Goal: Task Accomplishment & Management: Use online tool/utility

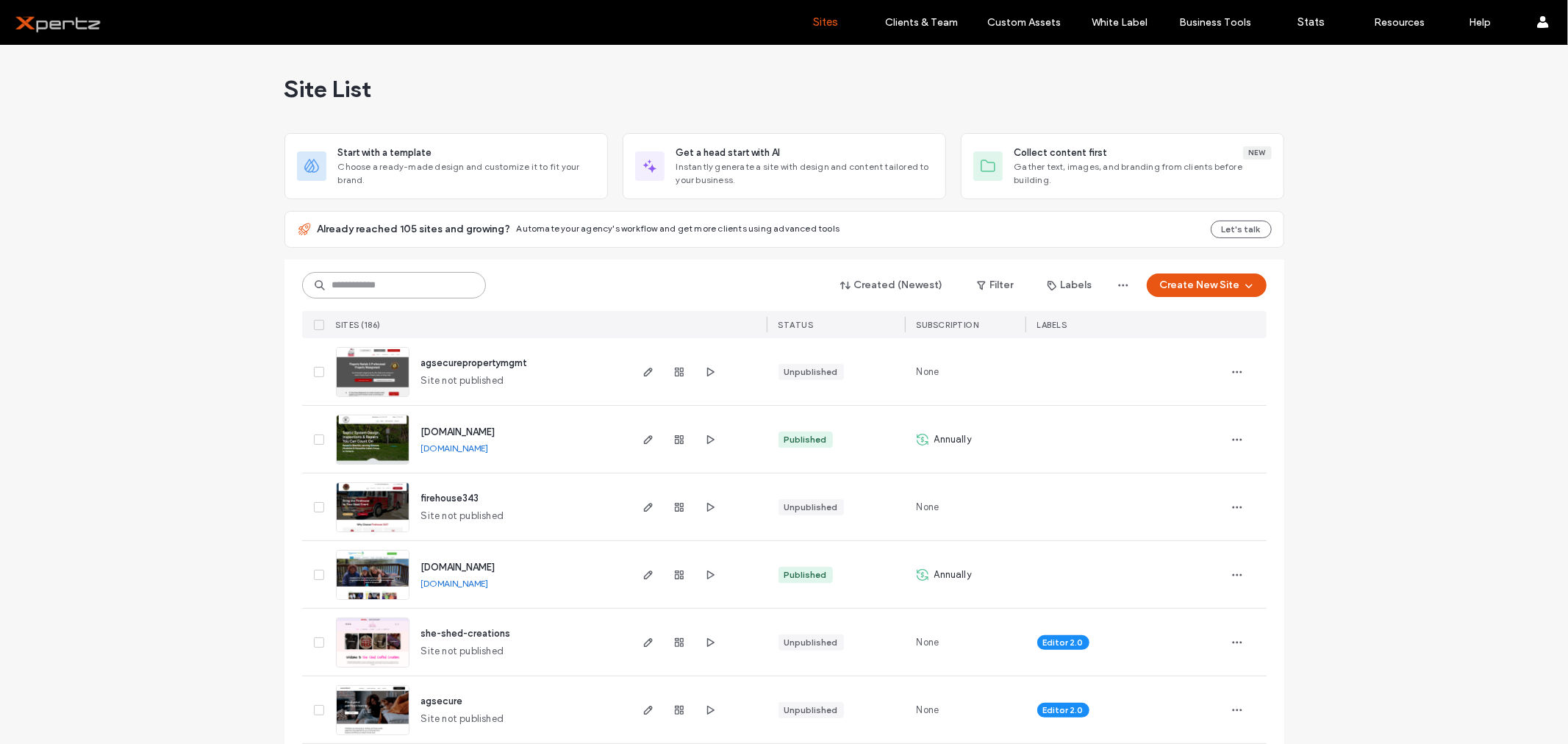
click at [354, 288] on input at bounding box center [394, 285] width 184 height 27
click at [350, 289] on input "*****" at bounding box center [394, 285] width 184 height 27
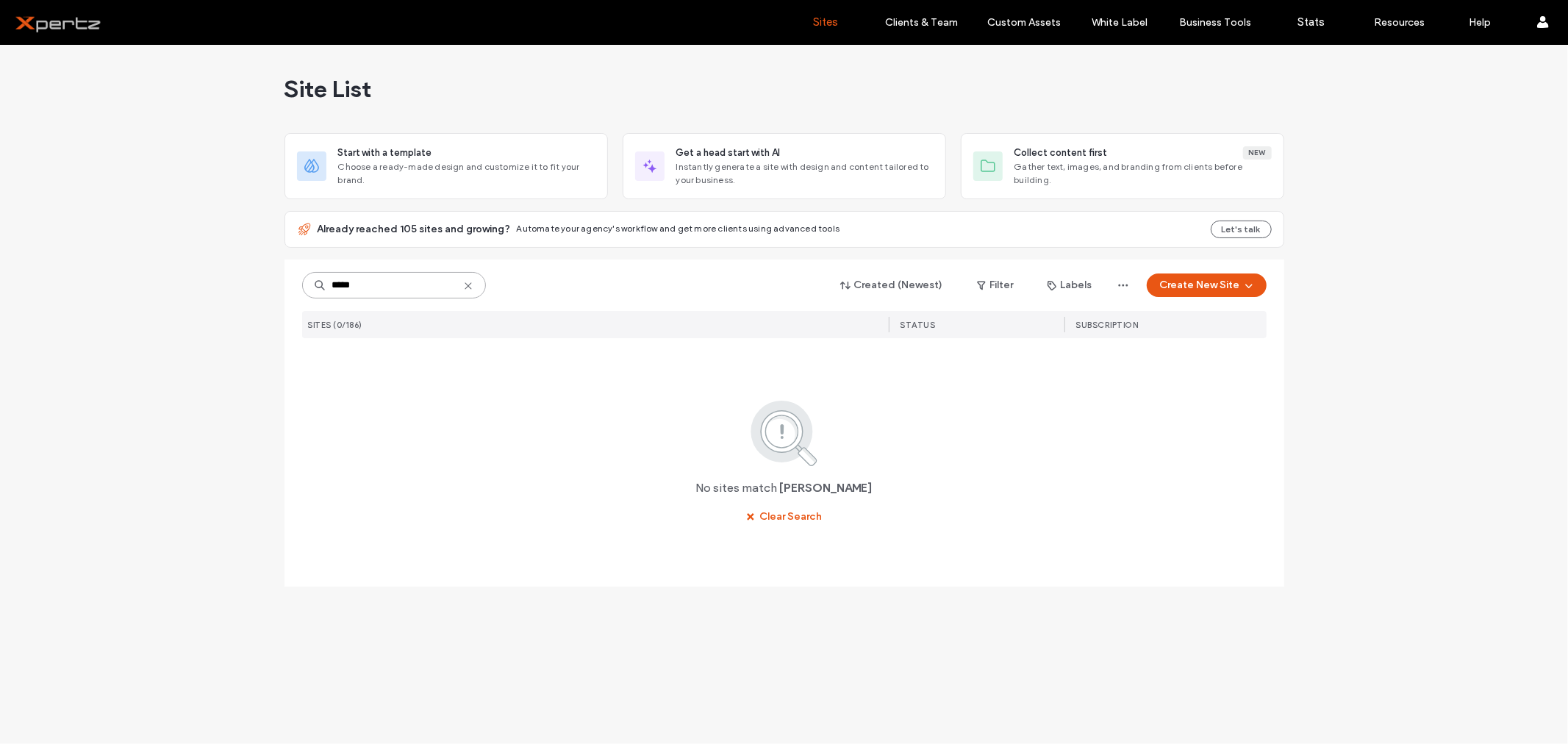
click at [348, 291] on input "*****" at bounding box center [394, 285] width 184 height 27
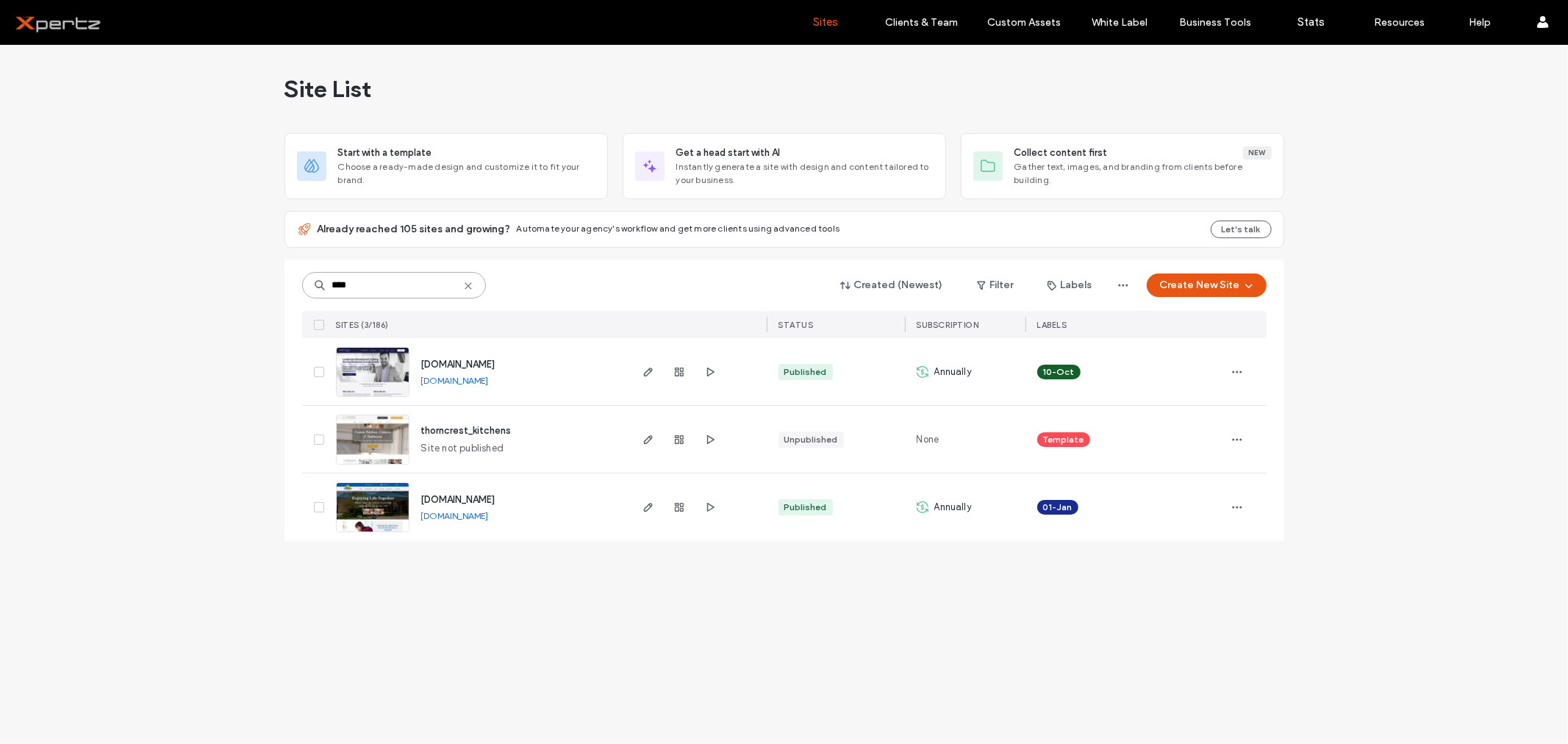
click at [402, 289] on input "****" at bounding box center [394, 285] width 184 height 27
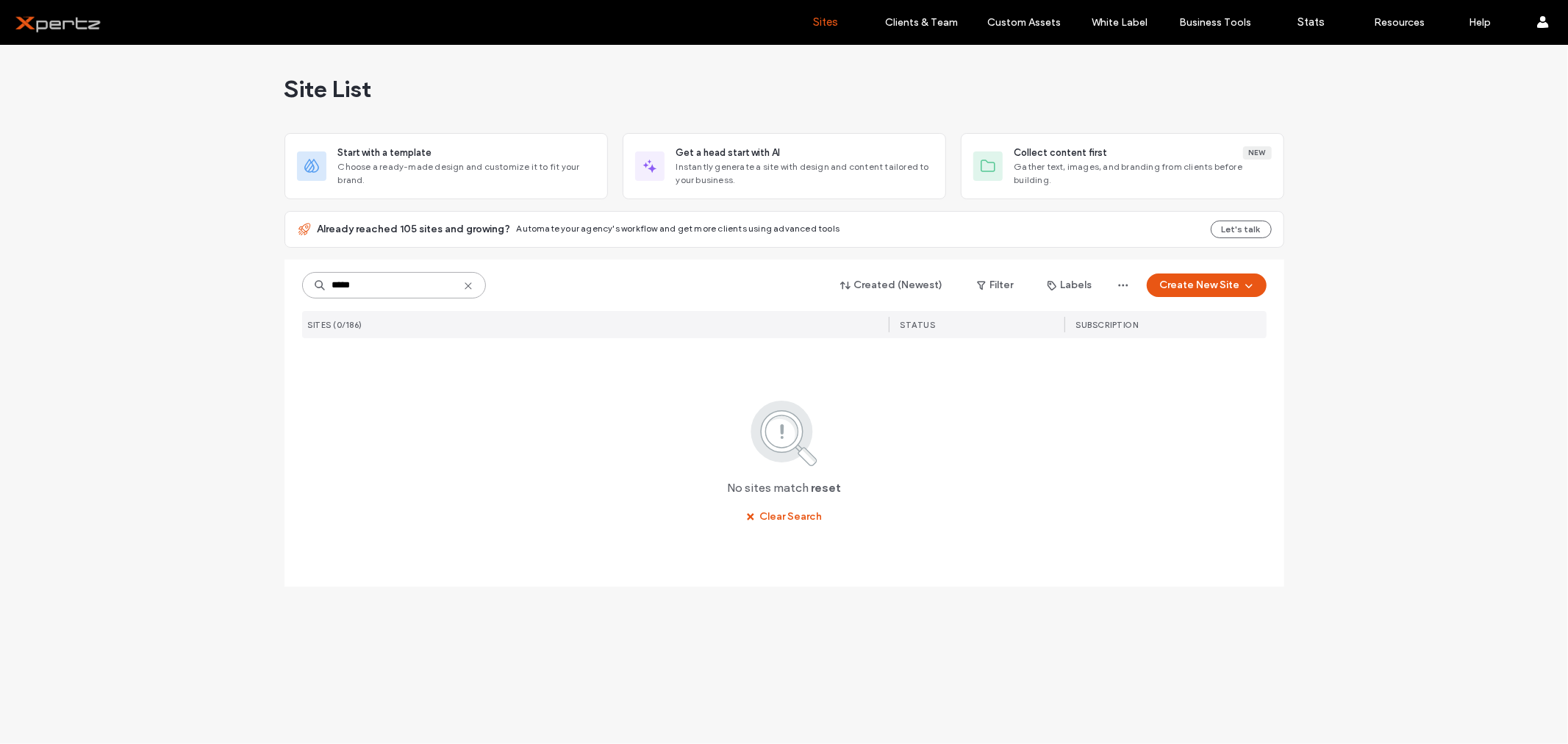
click at [341, 288] on input "*****" at bounding box center [394, 285] width 184 height 27
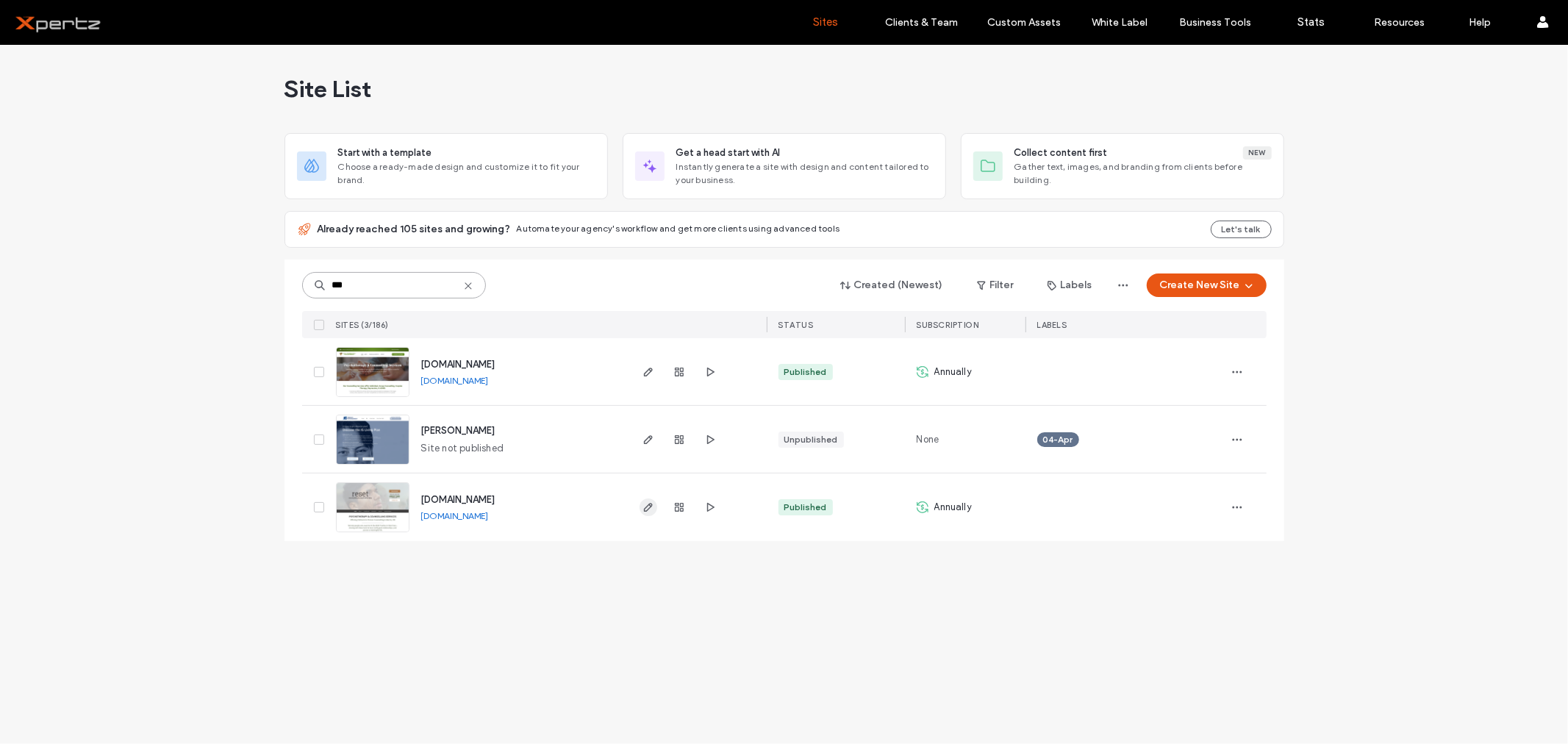
type input "***"
click at [647, 507] on use "button" at bounding box center [648, 507] width 9 height 9
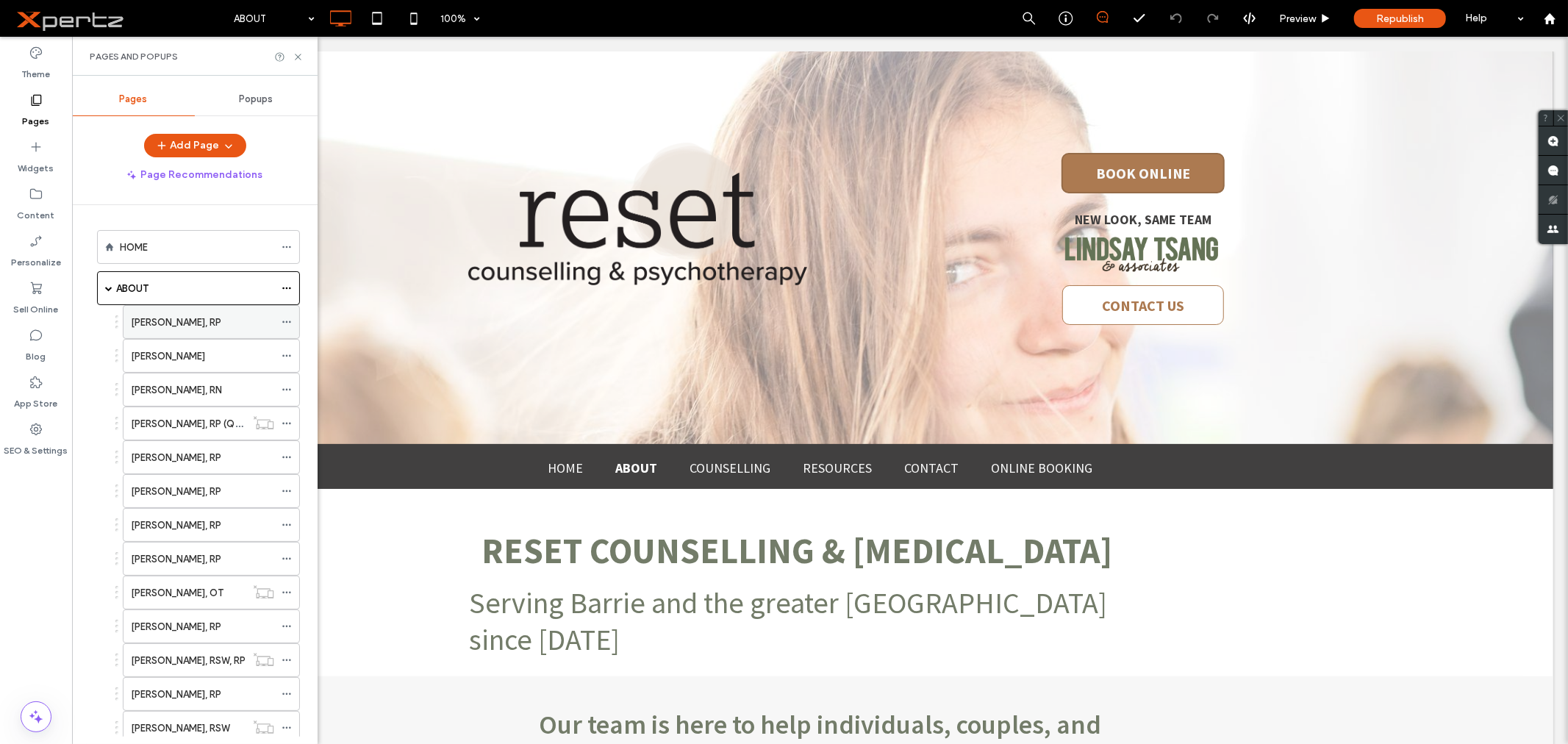
click at [200, 322] on label "[PERSON_NAME], RP" at bounding box center [175, 323] width 90 height 26
click at [245, 101] on span "Popups" at bounding box center [256, 99] width 33 height 12
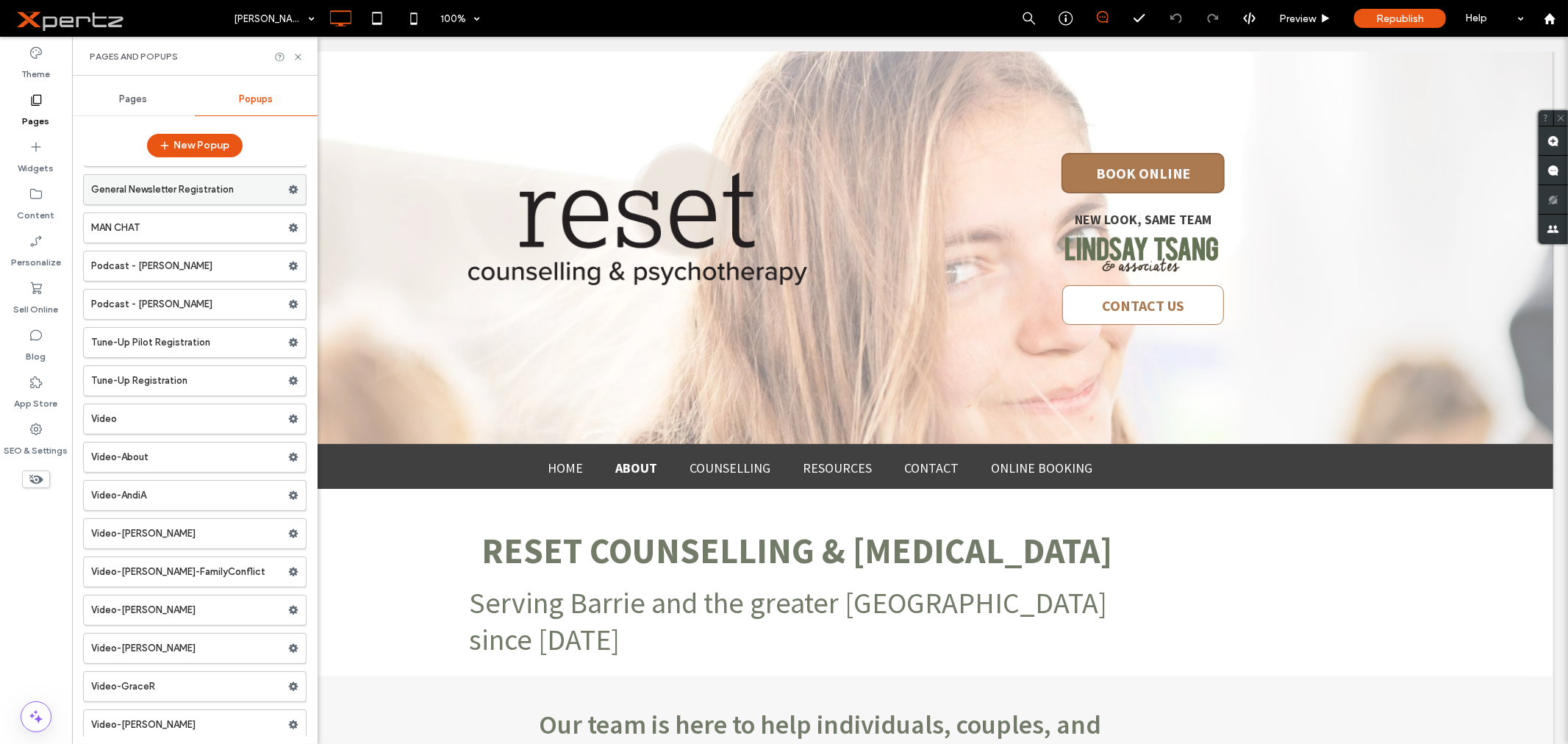
scroll to position [189, 0]
click at [240, 493] on label "Video-AndiA" at bounding box center [189, 495] width 197 height 30
click at [286, 494] on div at bounding box center [784, 372] width 1568 height 744
click at [288, 496] on icon at bounding box center [293, 494] width 10 height 10
click at [356, 525] on span "Duplicate" at bounding box center [357, 526] width 47 height 12
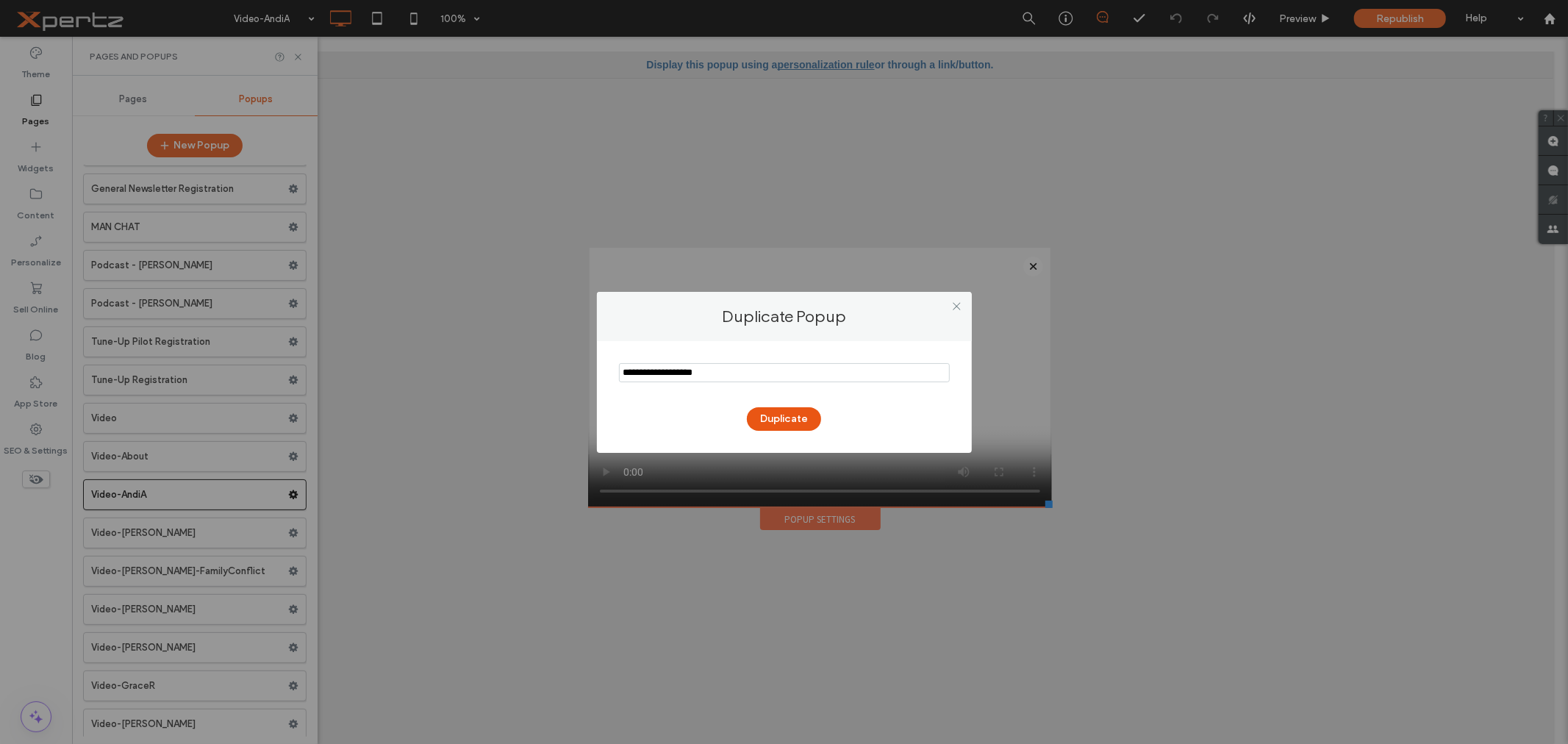
drag, startPoint x: 729, startPoint y: 373, endPoint x: 605, endPoint y: 380, distance: 124.2
click at [605, 380] on div "Duplicate" at bounding box center [784, 397] width 375 height 111
click at [708, 366] on input "notEmpty" at bounding box center [784, 373] width 331 height 19
drag, startPoint x: 689, startPoint y: 377, endPoint x: 809, endPoint y: 368, distance: 120.3
click at [807, 374] on input "notEmpty" at bounding box center [784, 373] width 331 height 19
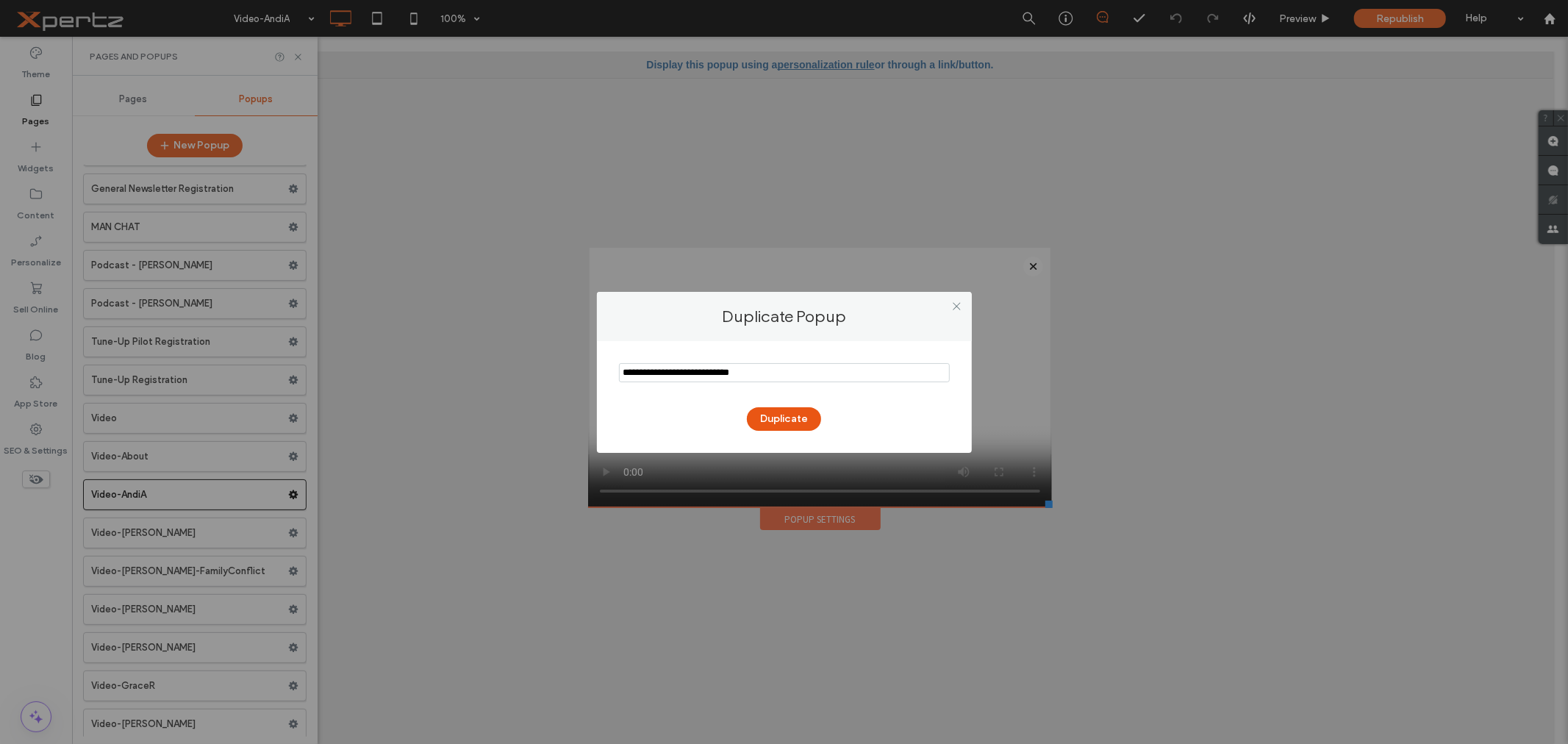
click at [738, 371] on input "notEmpty" at bounding box center [784, 373] width 331 height 19
drag, startPoint x: 661, startPoint y: 375, endPoint x: 586, endPoint y: 374, distance: 75.0
click at [586, 374] on div "Duplicate Popup Duplicate" at bounding box center [784, 372] width 1568 height 744
type input "**********"
click at [760, 420] on button "Duplicate" at bounding box center [784, 418] width 74 height 23
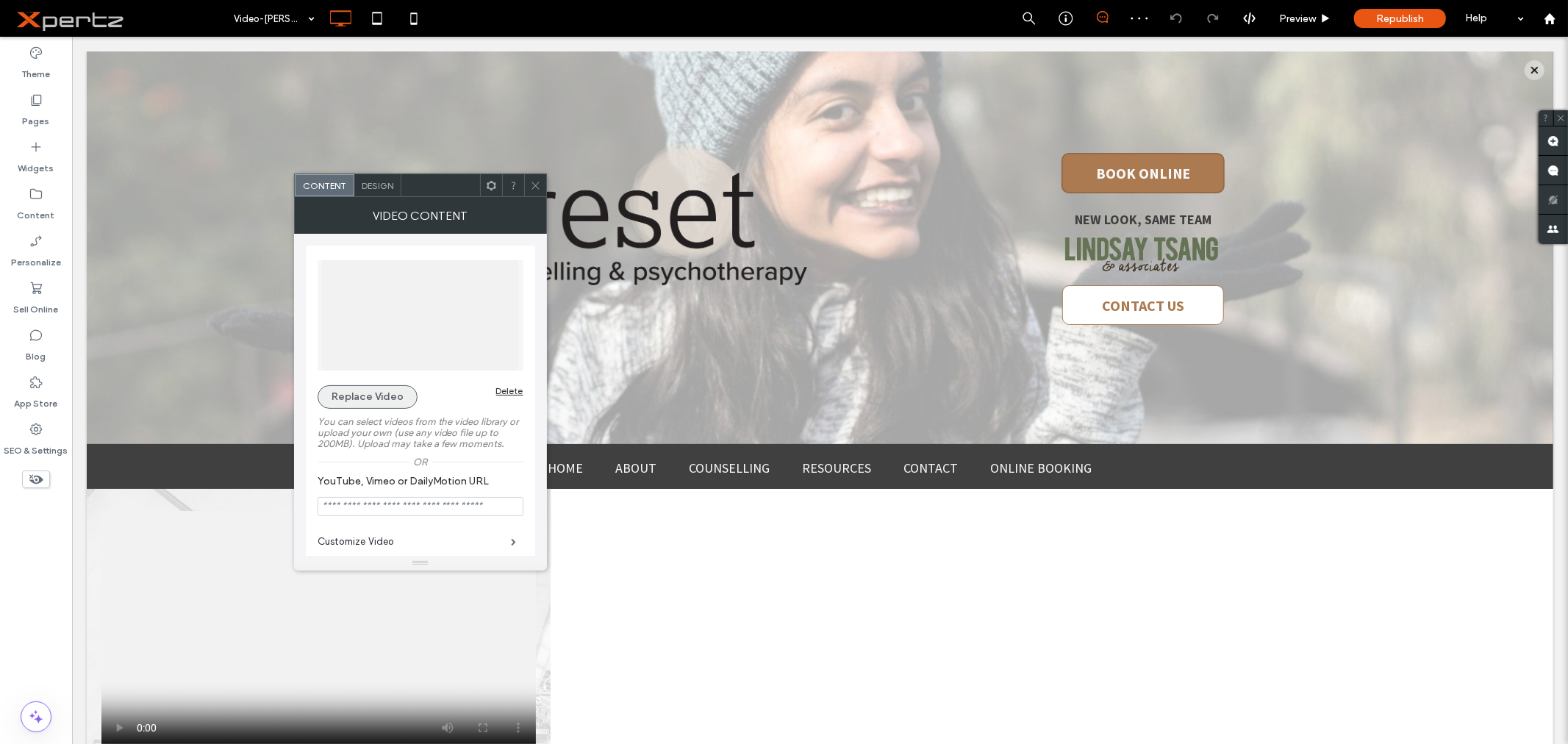
click at [379, 395] on button "Replace Video" at bounding box center [367, 396] width 100 height 23
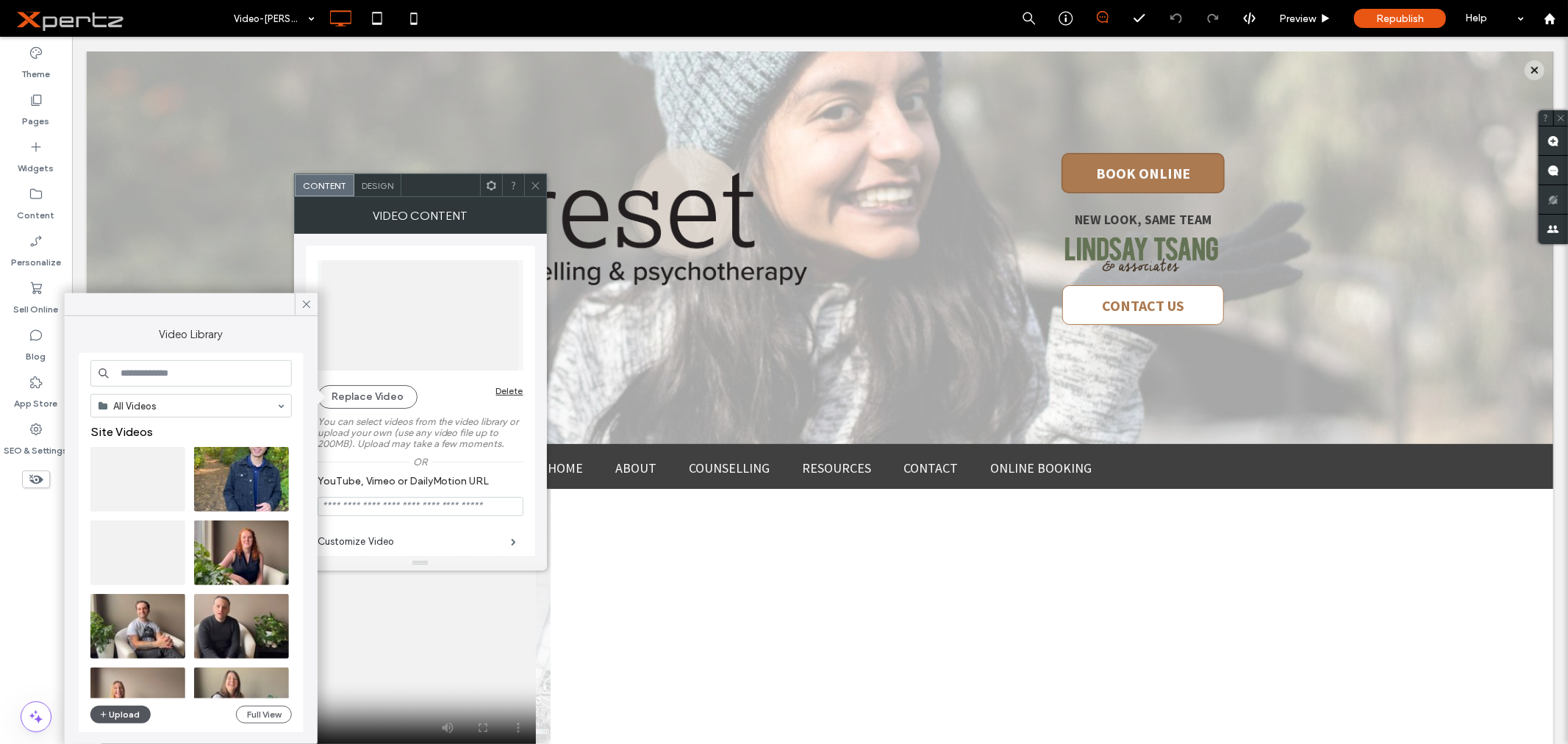
click at [121, 716] on button "Upload" at bounding box center [120, 714] width 60 height 18
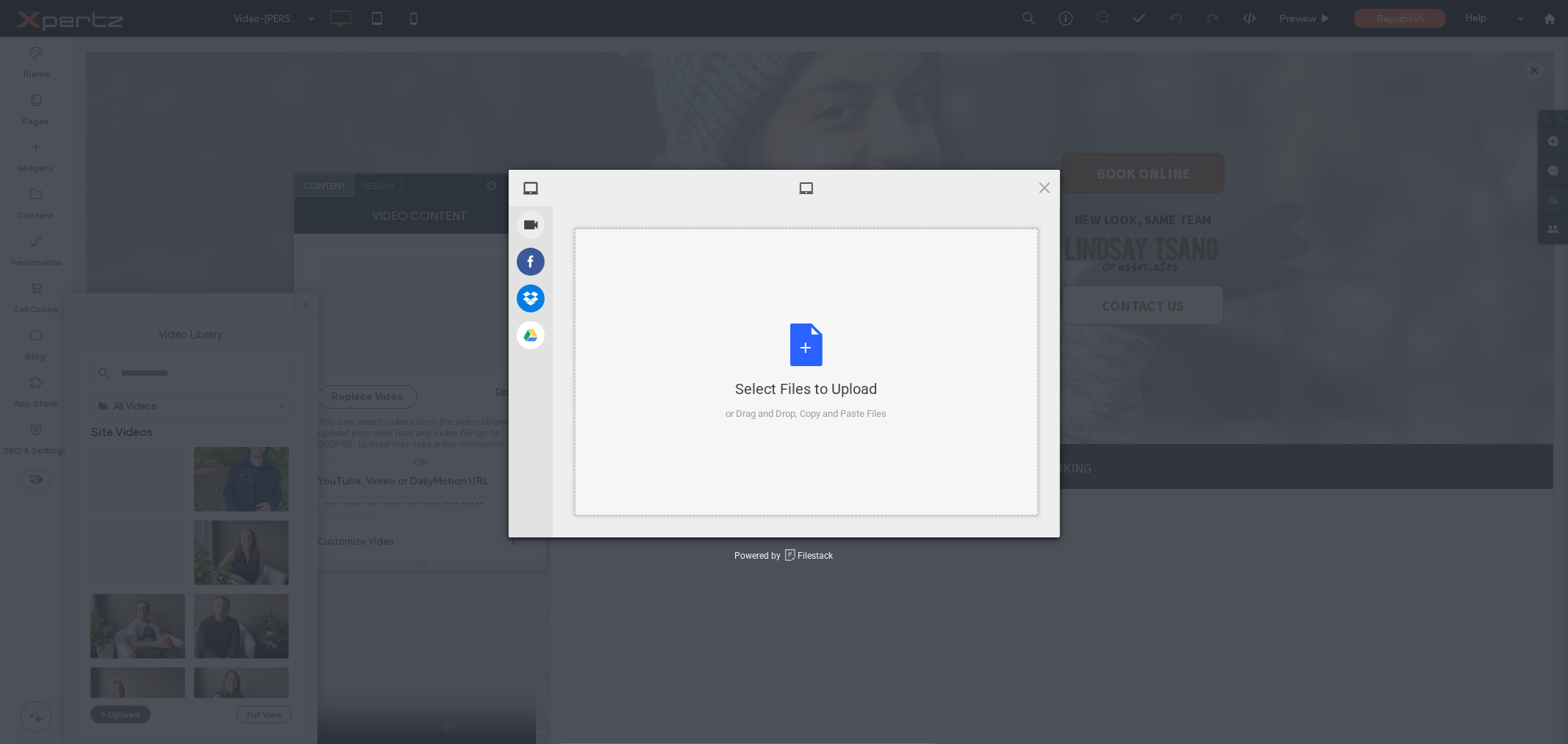
click at [812, 370] on div "Select Files to Upload or Drag and Drop, Copy and Paste Files" at bounding box center [806, 372] width 161 height 97
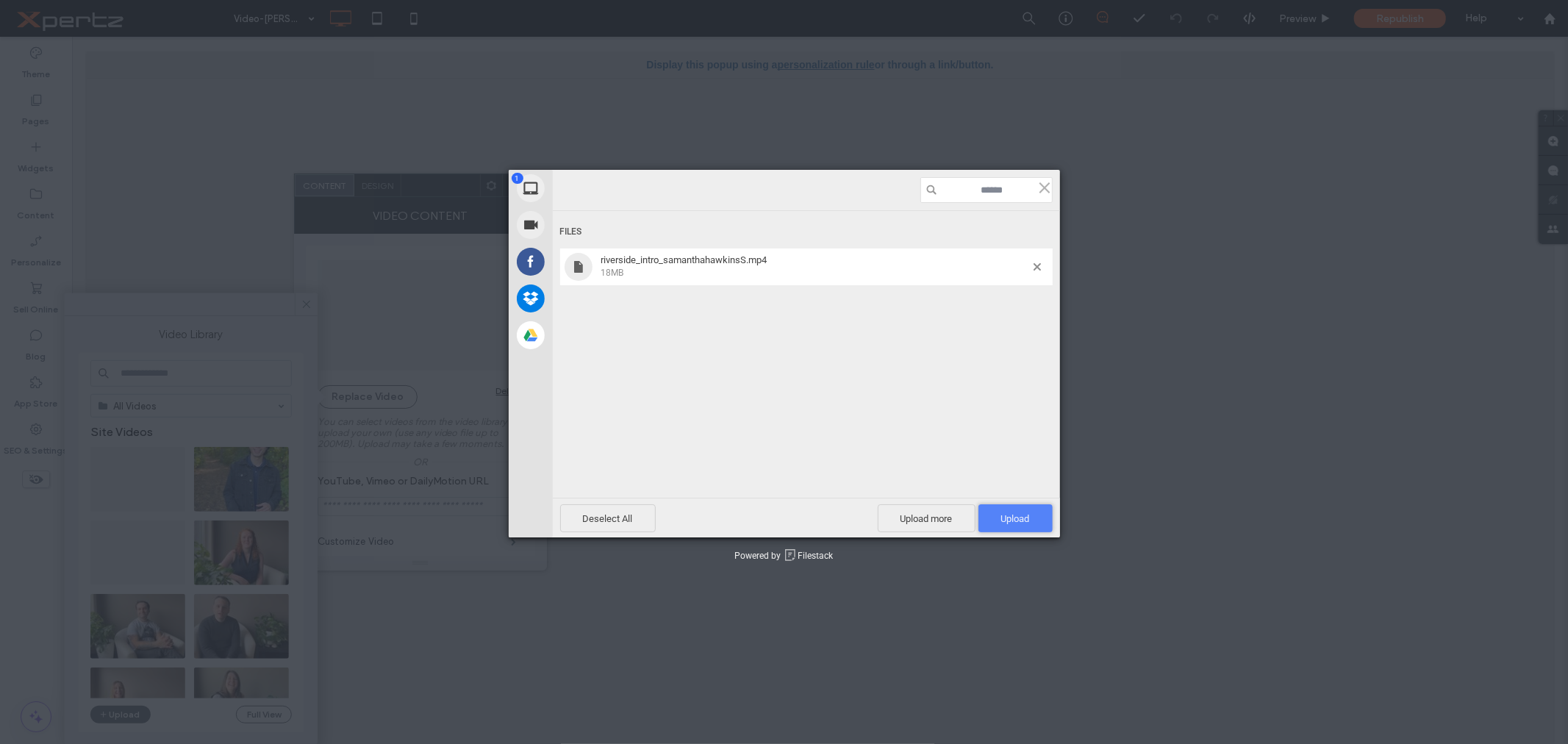
click at [1020, 516] on span "Upload 1" at bounding box center [1015, 519] width 29 height 11
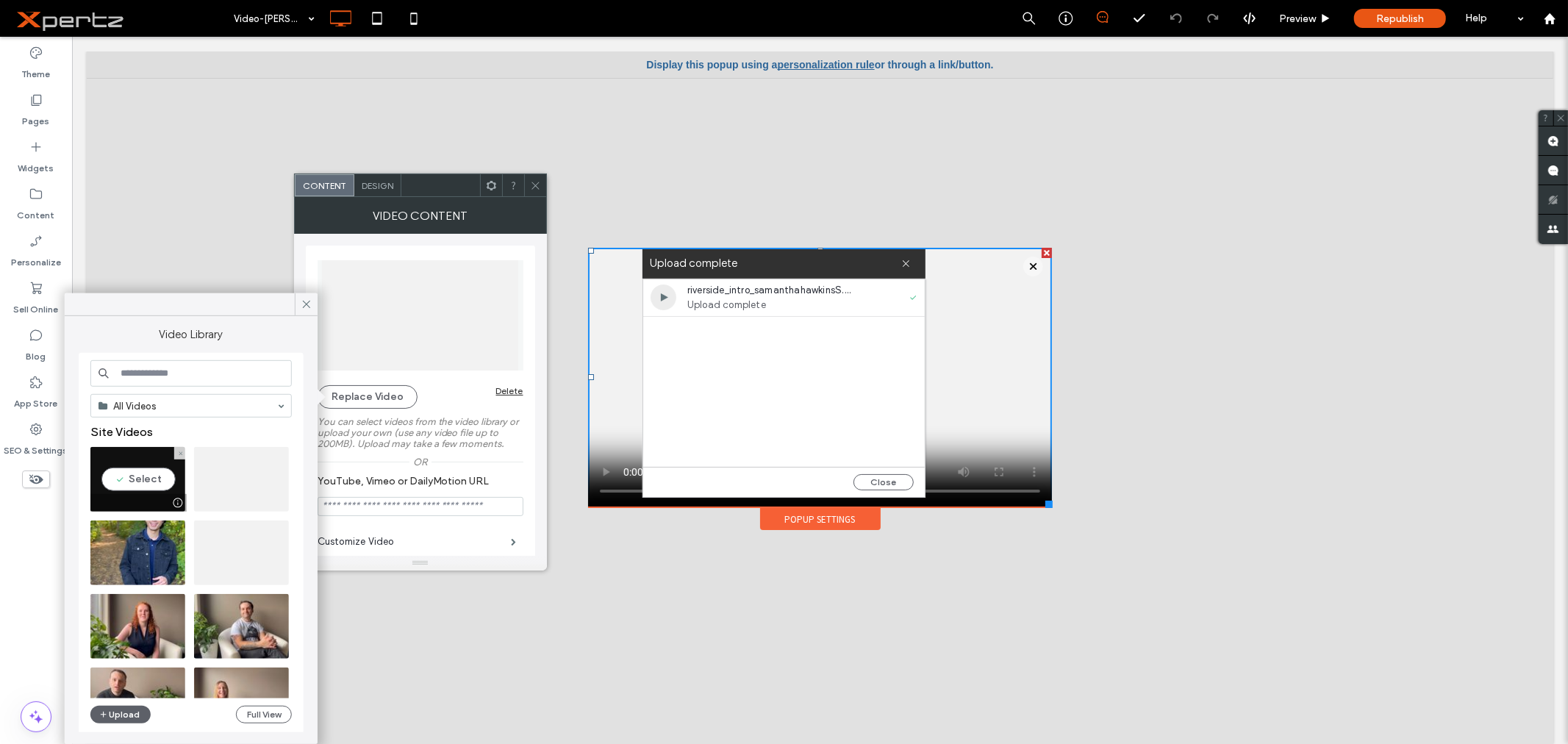
drag, startPoint x: 143, startPoint y: 475, endPoint x: 70, endPoint y: 440, distance: 81.0
click at [143, 475] on video at bounding box center [137, 480] width 95 height 65
type input "**********"
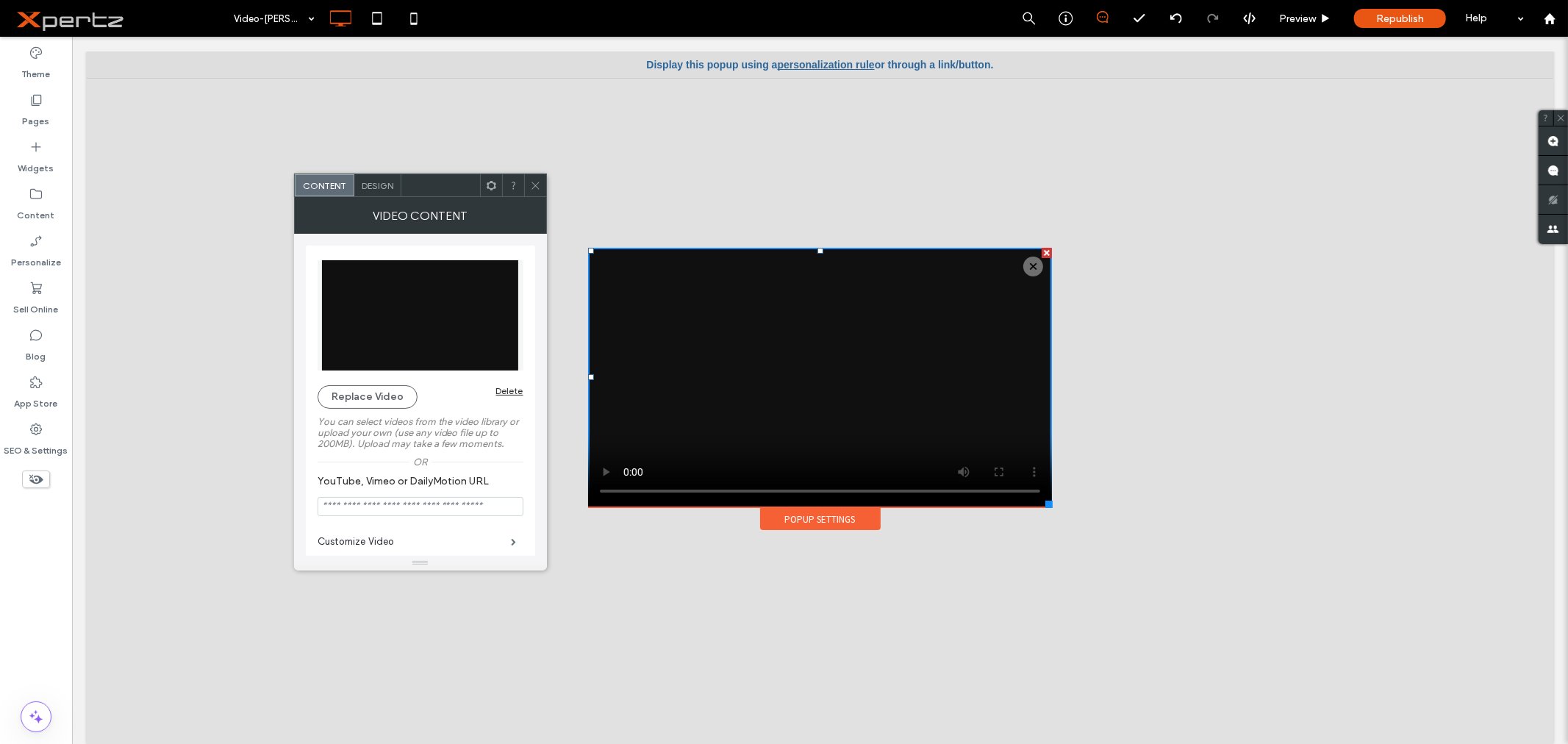
click at [466, 400] on div "Replace Video Delete" at bounding box center [420, 396] width 206 height 23
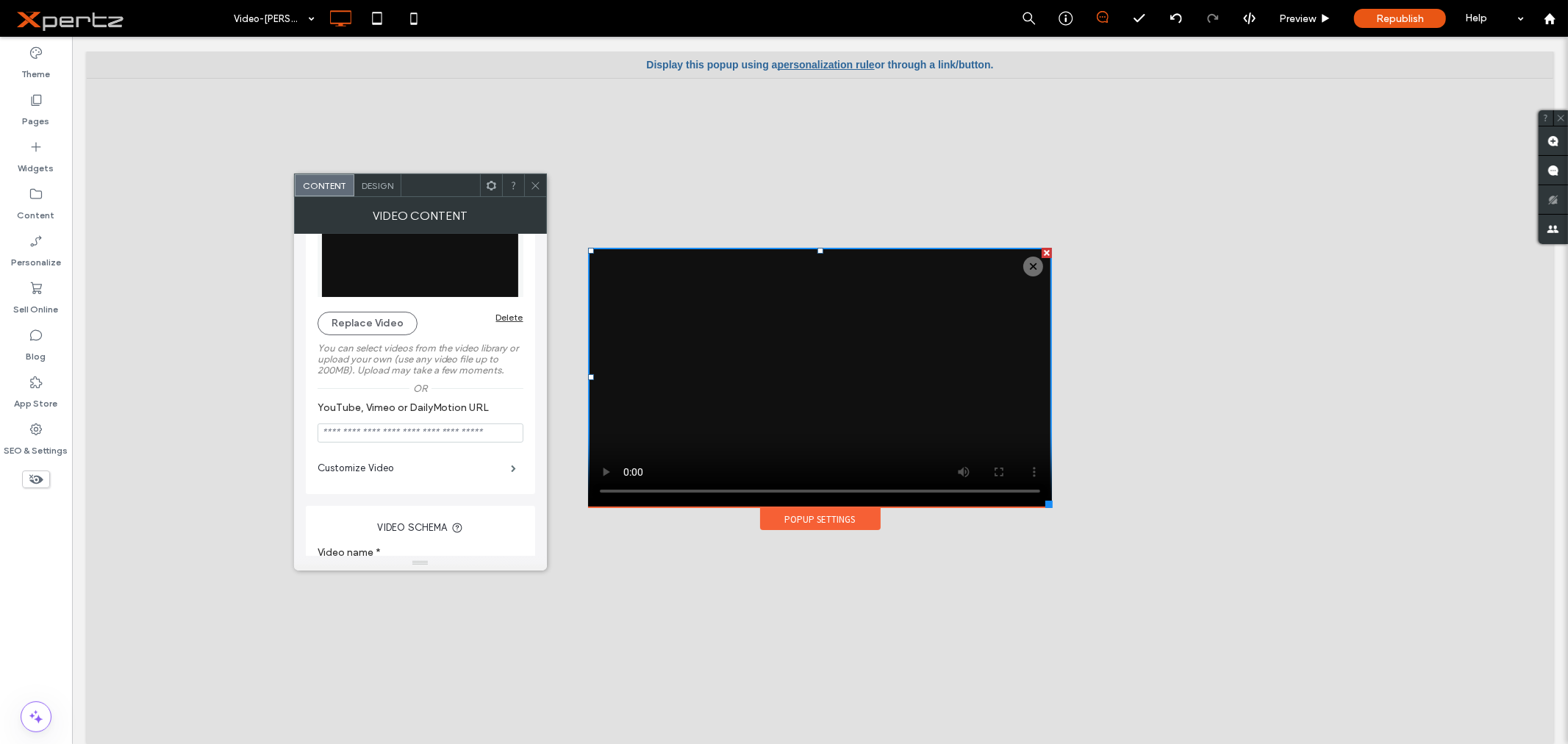
scroll to position [82, 0]
click at [391, 459] on label "Customize Video" at bounding box center [414, 460] width 194 height 30
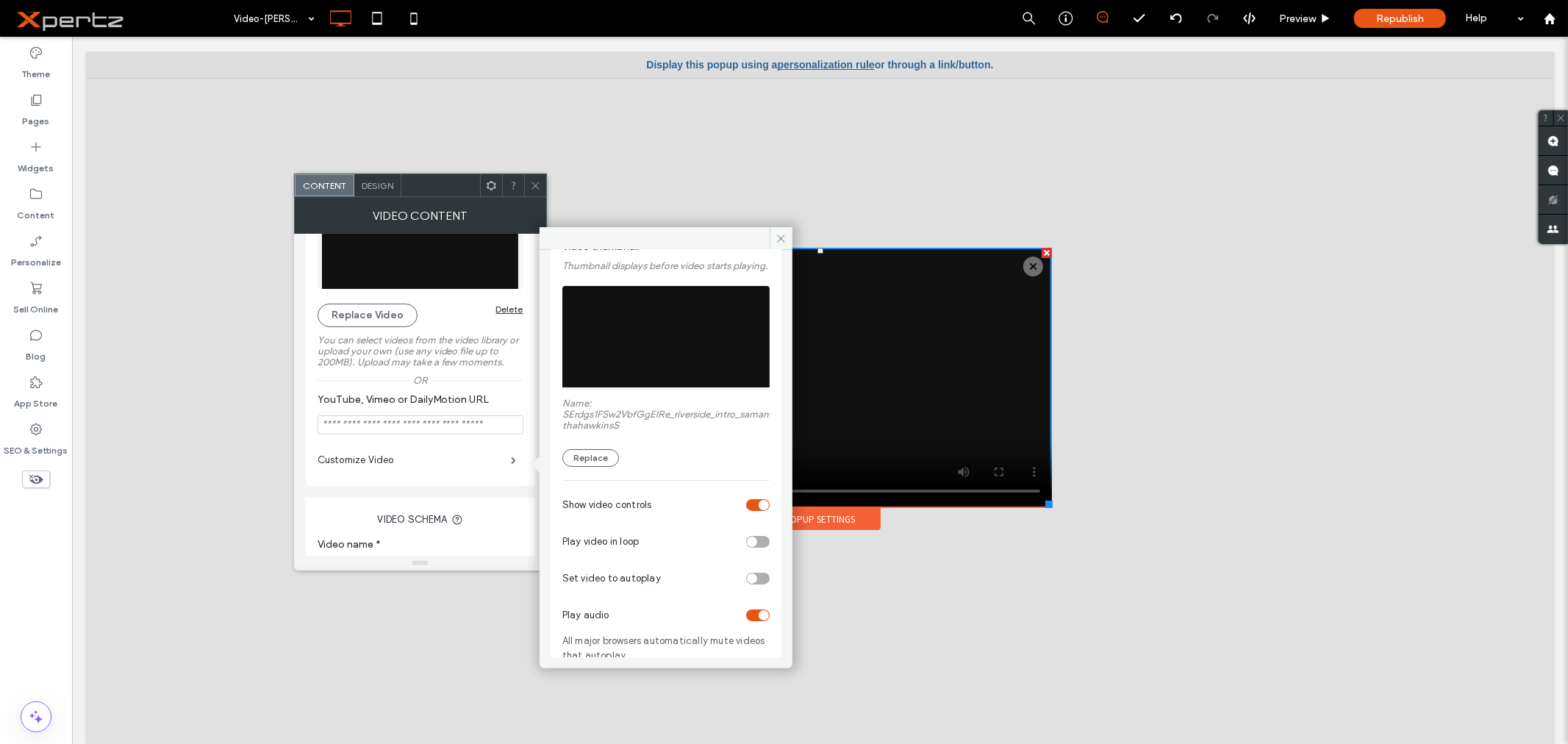
scroll to position [108, 0]
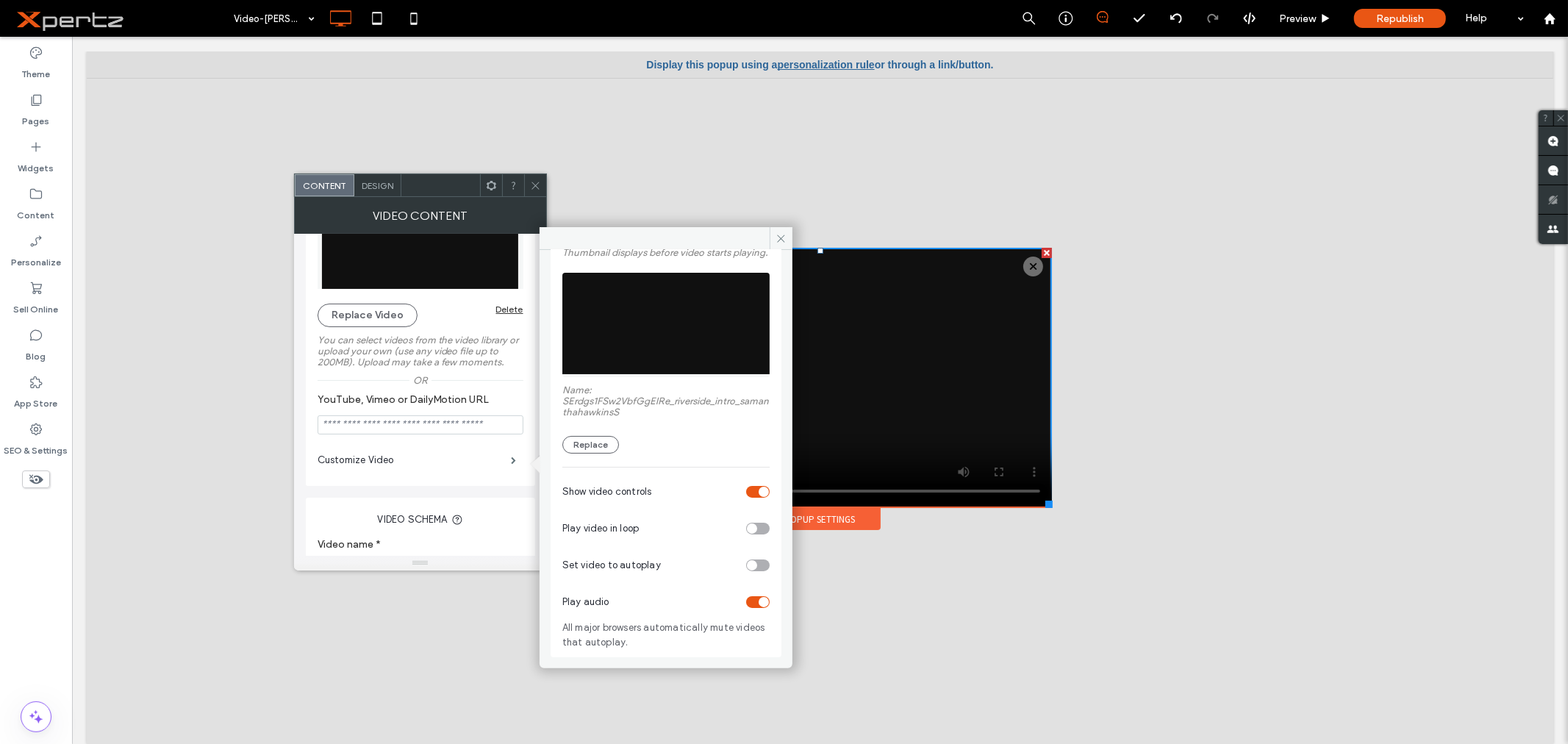
click at [746, 568] on div "toggle" at bounding box center [751, 565] width 10 height 10
drag, startPoint x: 779, startPoint y: 244, endPoint x: 705, endPoint y: 208, distance: 82.3
click at [779, 244] on span at bounding box center [781, 238] width 23 height 22
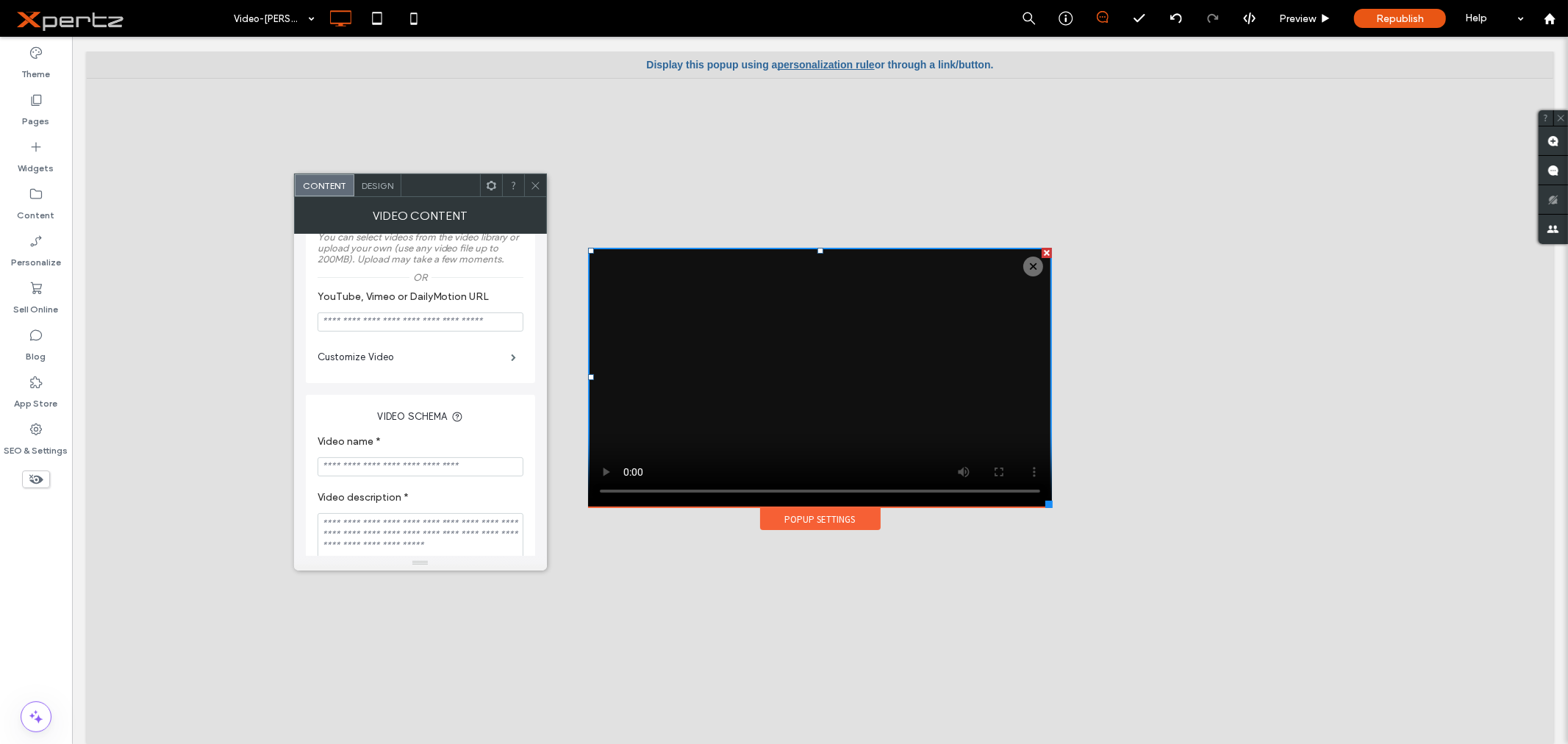
scroll to position [189, 0]
click at [440, 469] on input "Video name *" at bounding box center [420, 461] width 206 height 19
type input "**********"
click at [533, 186] on icon at bounding box center [535, 186] width 11 height 11
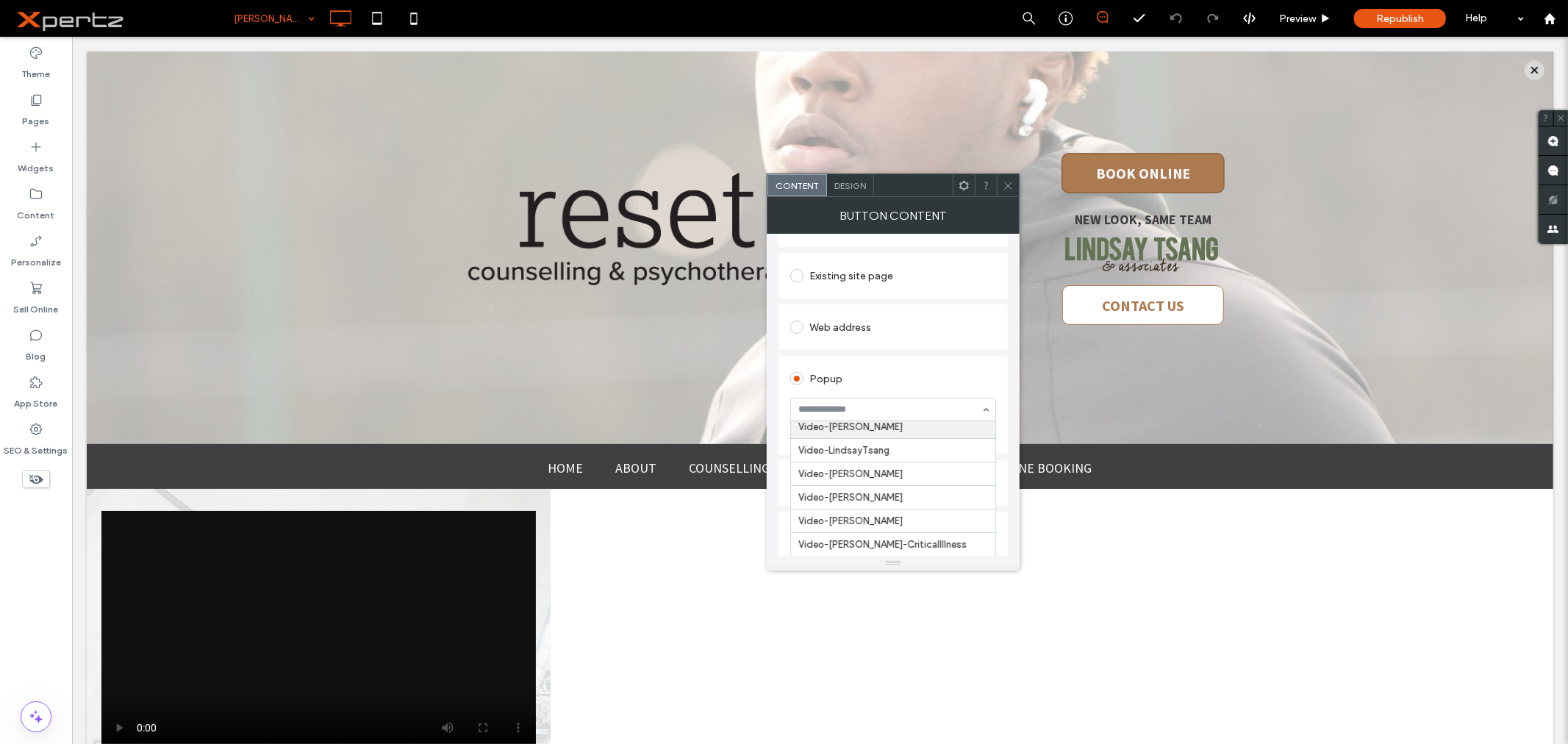
scroll to position [482, 0]
click at [1005, 186] on use at bounding box center [1008, 186] width 7 height 7
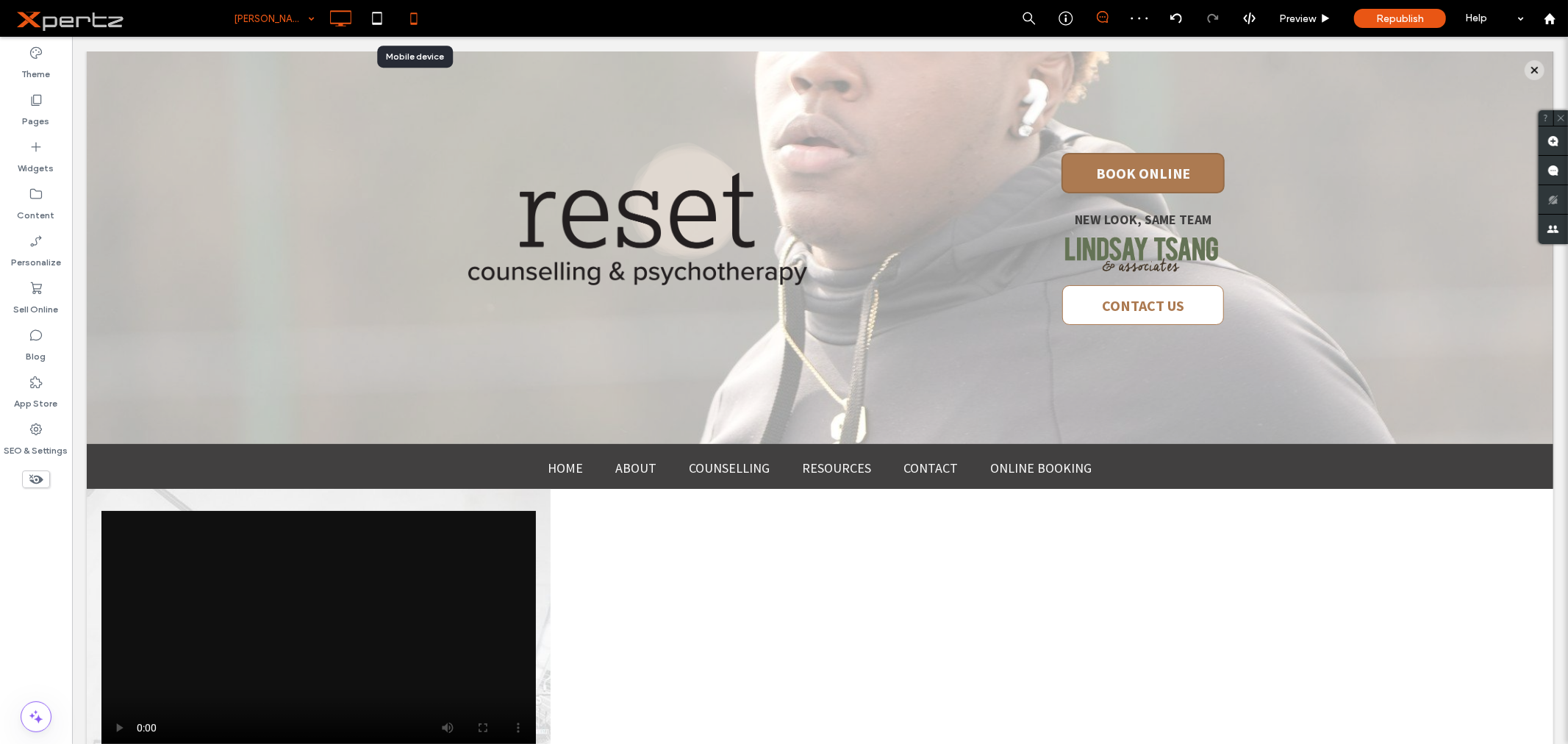
click at [414, 16] on icon at bounding box center [414, 19] width 30 height 30
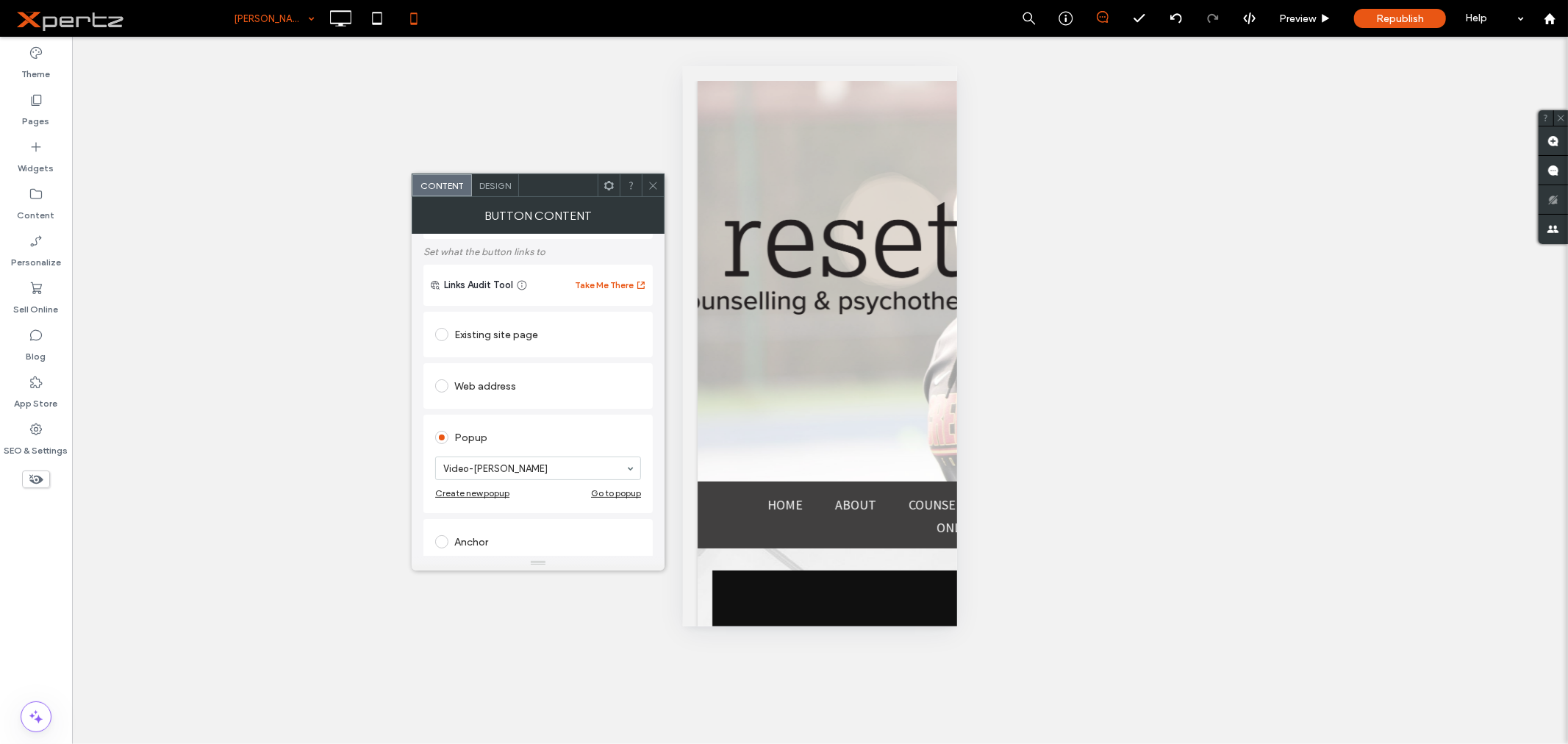
scroll to position [82, 0]
click at [654, 186] on icon at bounding box center [653, 186] width 11 height 11
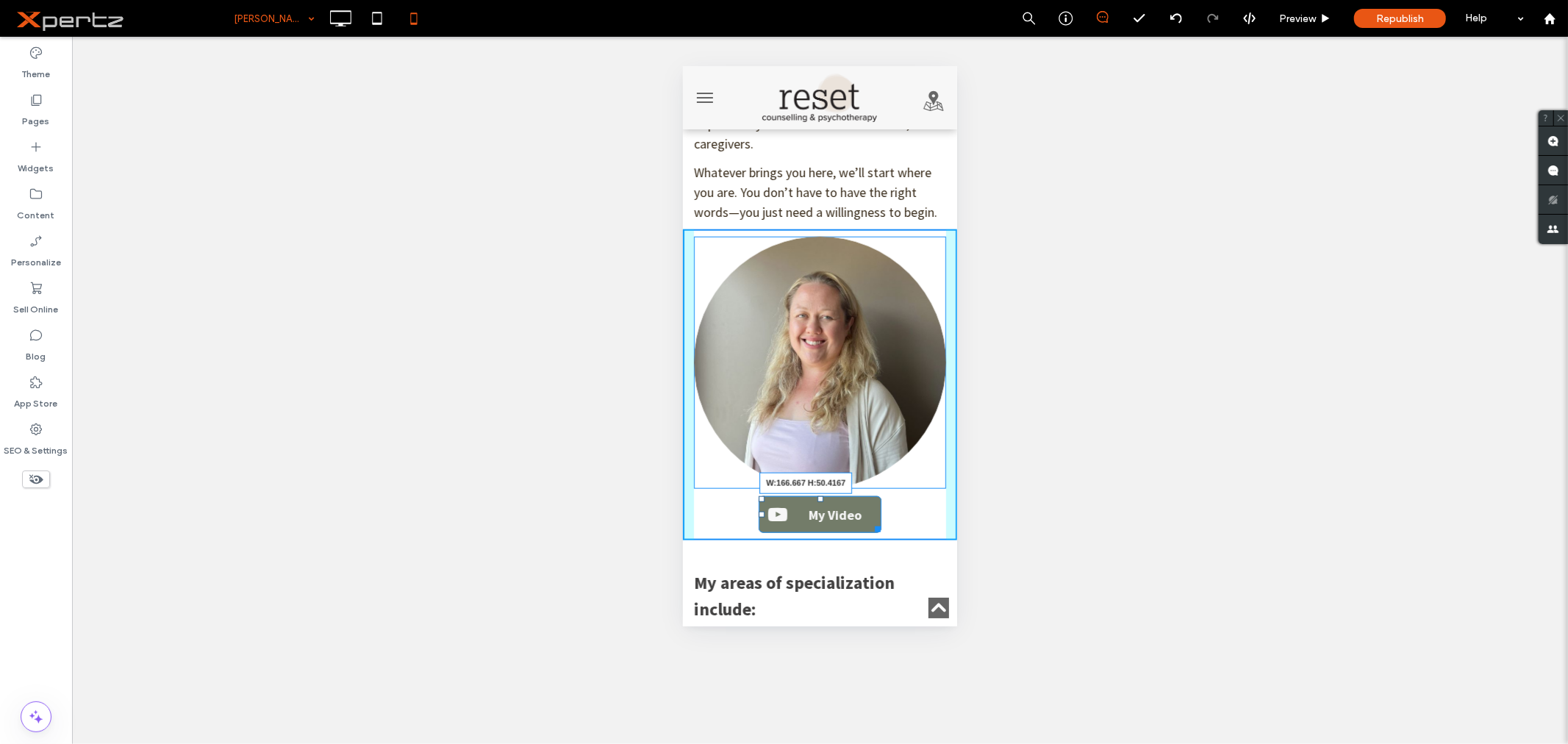
scroll to position [0, 0]
click at [870, 521] on div at bounding box center [874, 527] width 11 height 11
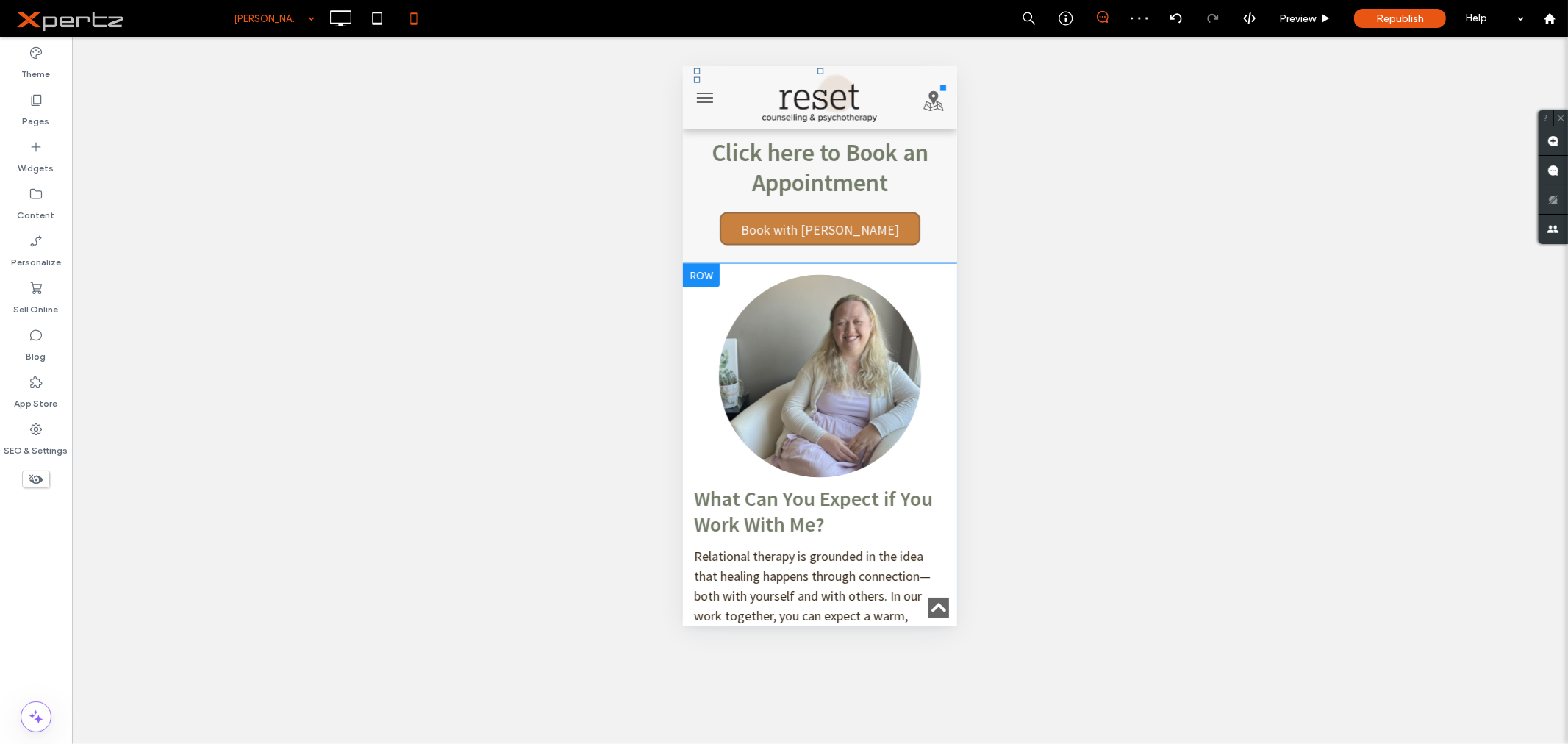
scroll to position [1906, 0]
click at [771, 212] on span "Book with [PERSON_NAME]" at bounding box center [820, 227] width 169 height 32
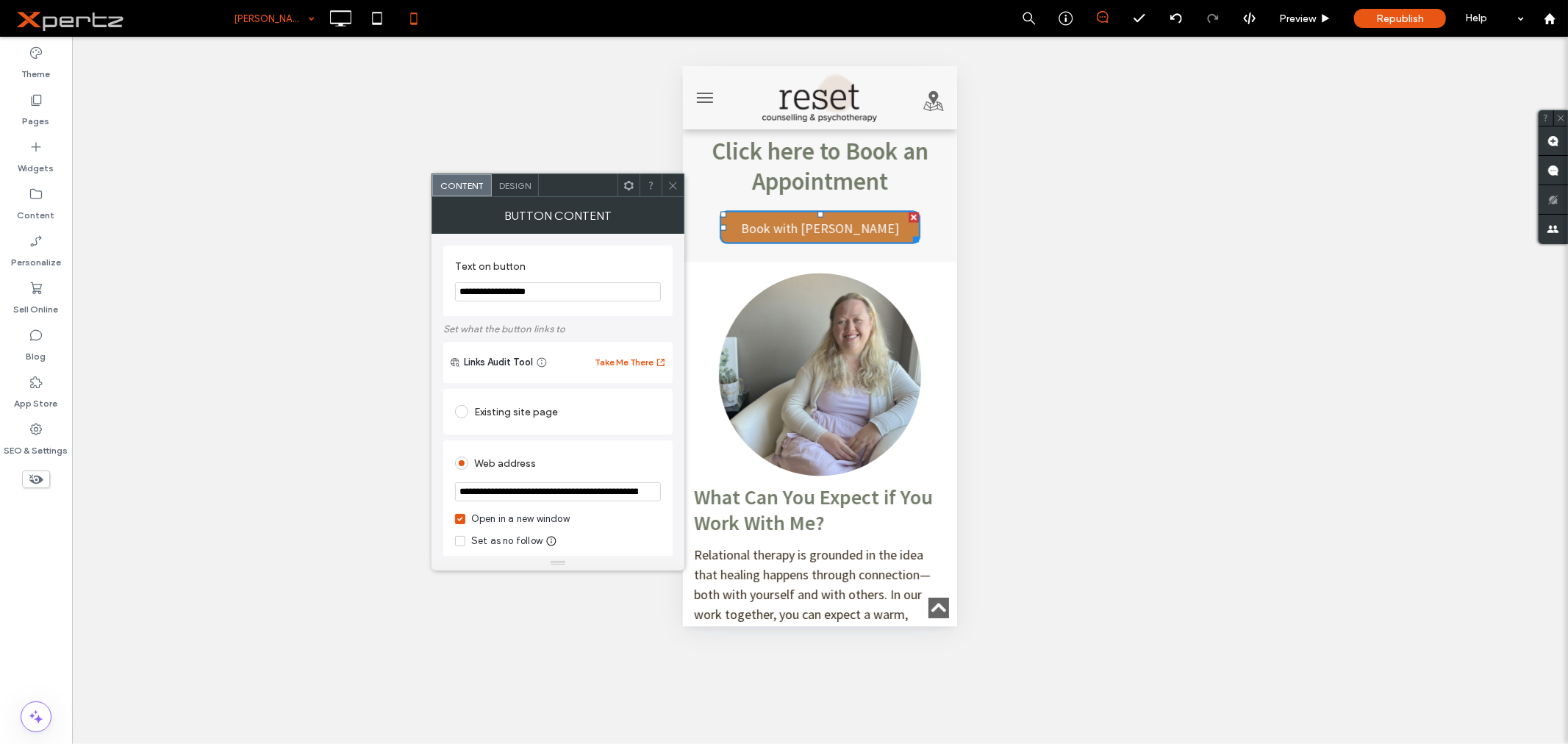
scroll to position [0, 63]
drag, startPoint x: 1210, startPoint y: 557, endPoint x: 782, endPoint y: 500, distance: 431.8
click at [670, 184] on icon at bounding box center [673, 186] width 11 height 11
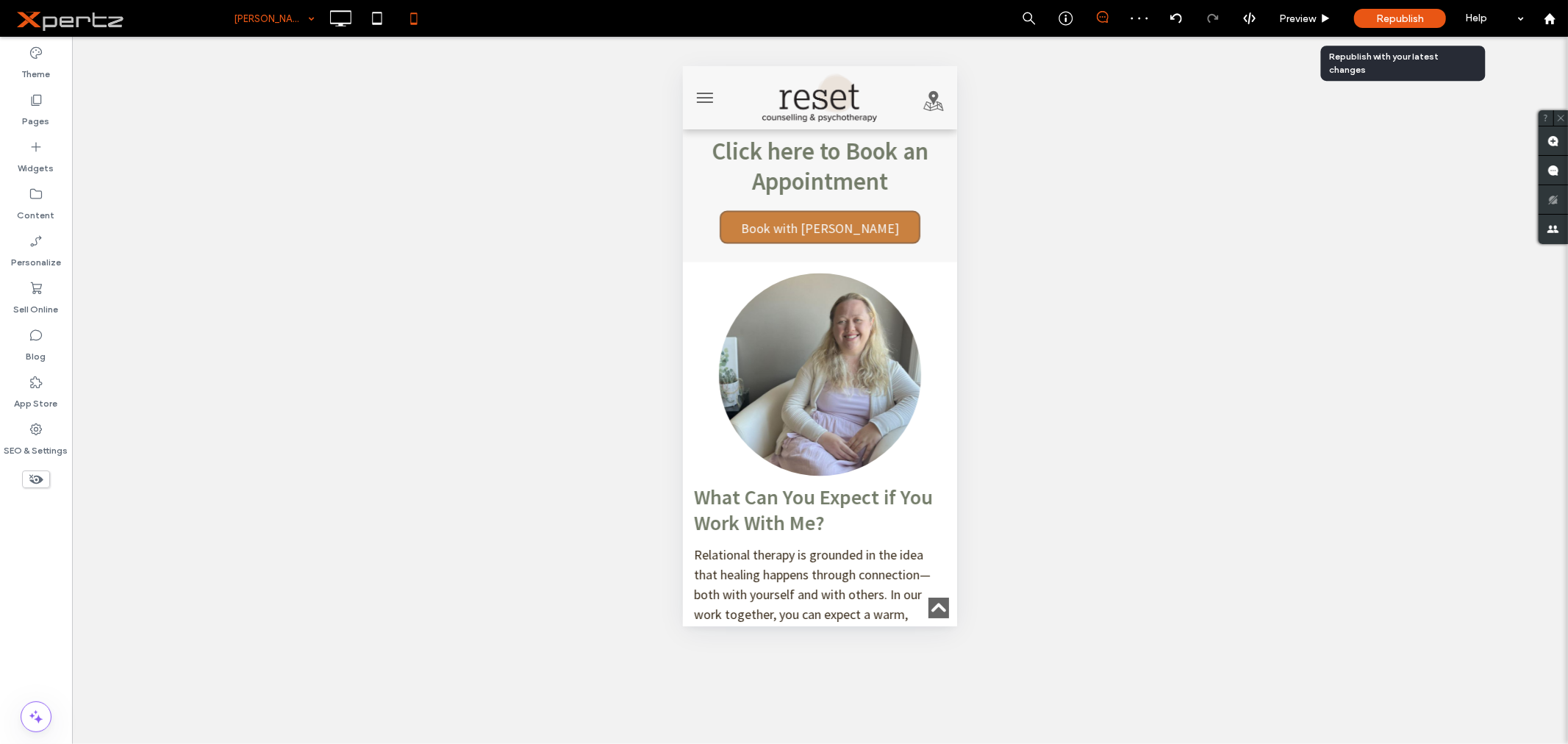
click at [1385, 17] on span "Republish" at bounding box center [1400, 18] width 48 height 12
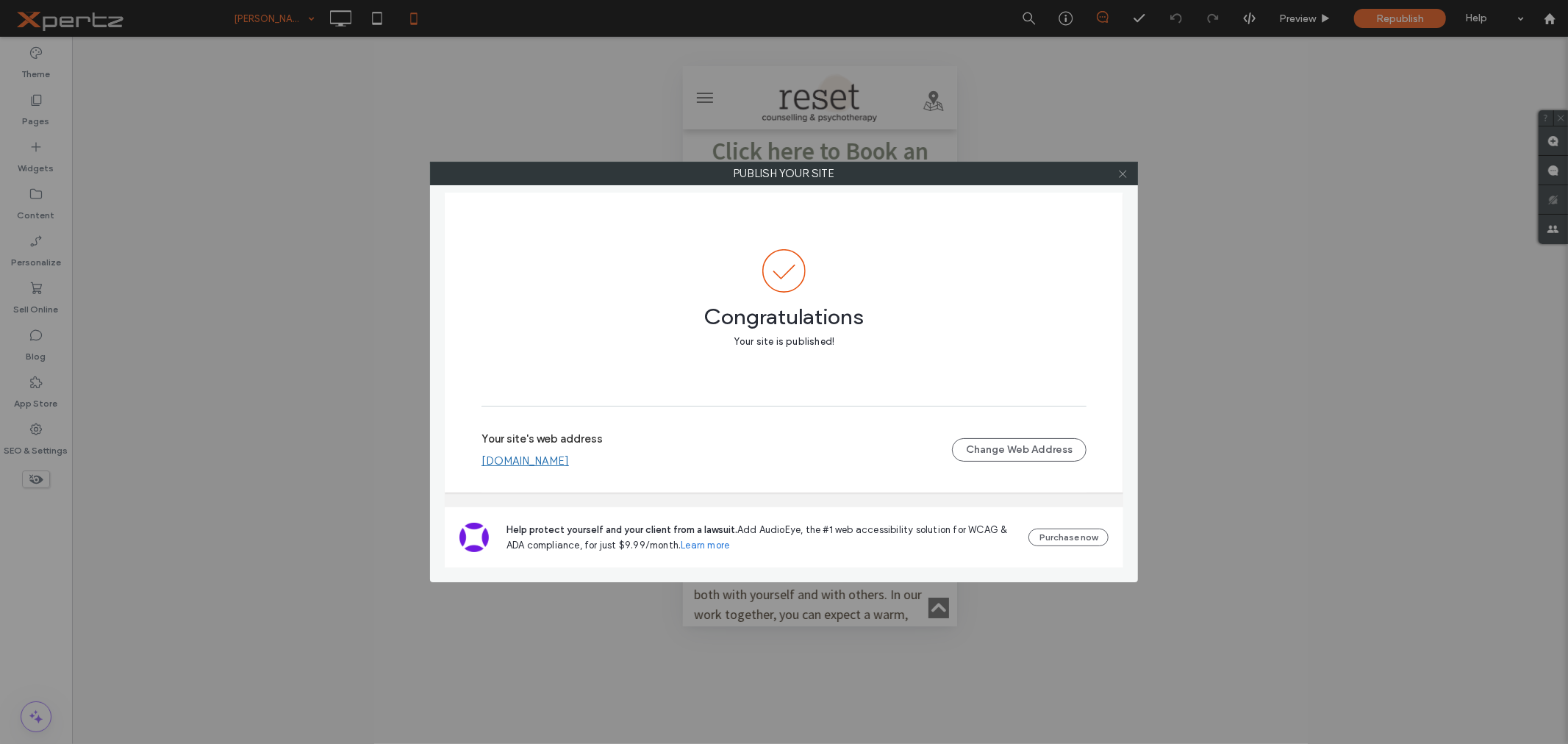
click at [1121, 174] on use at bounding box center [1122, 173] width 7 height 7
